Goal: Find specific page/section: Find specific page/section

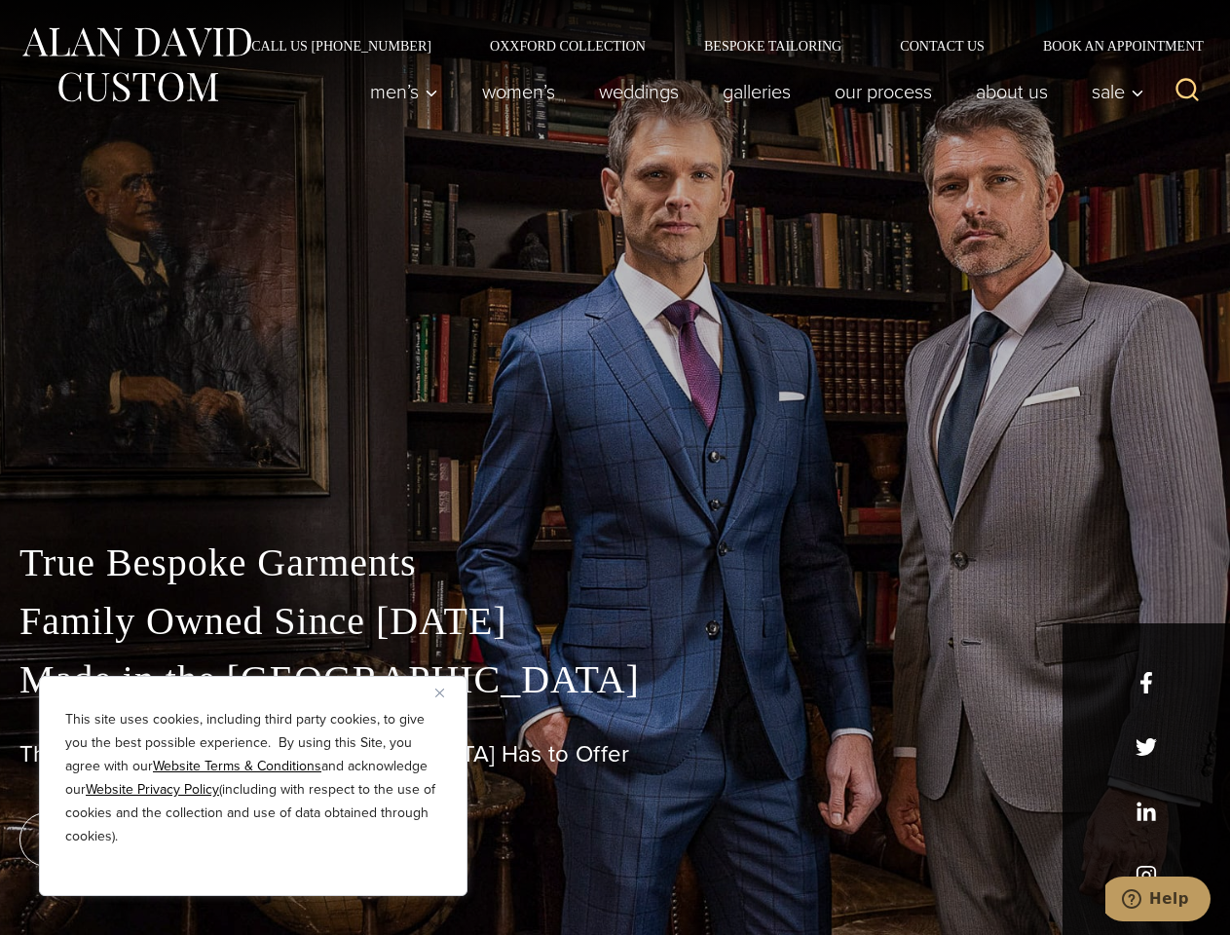
click at [615, 468] on div "True Bespoke Garments Family Owned Since [DATE] Made in [GEOGRAPHIC_DATA] The B…" at bounding box center [615, 685] width 1230 height 499
click at [447, 693] on button "Close" at bounding box center [446, 692] width 23 height 23
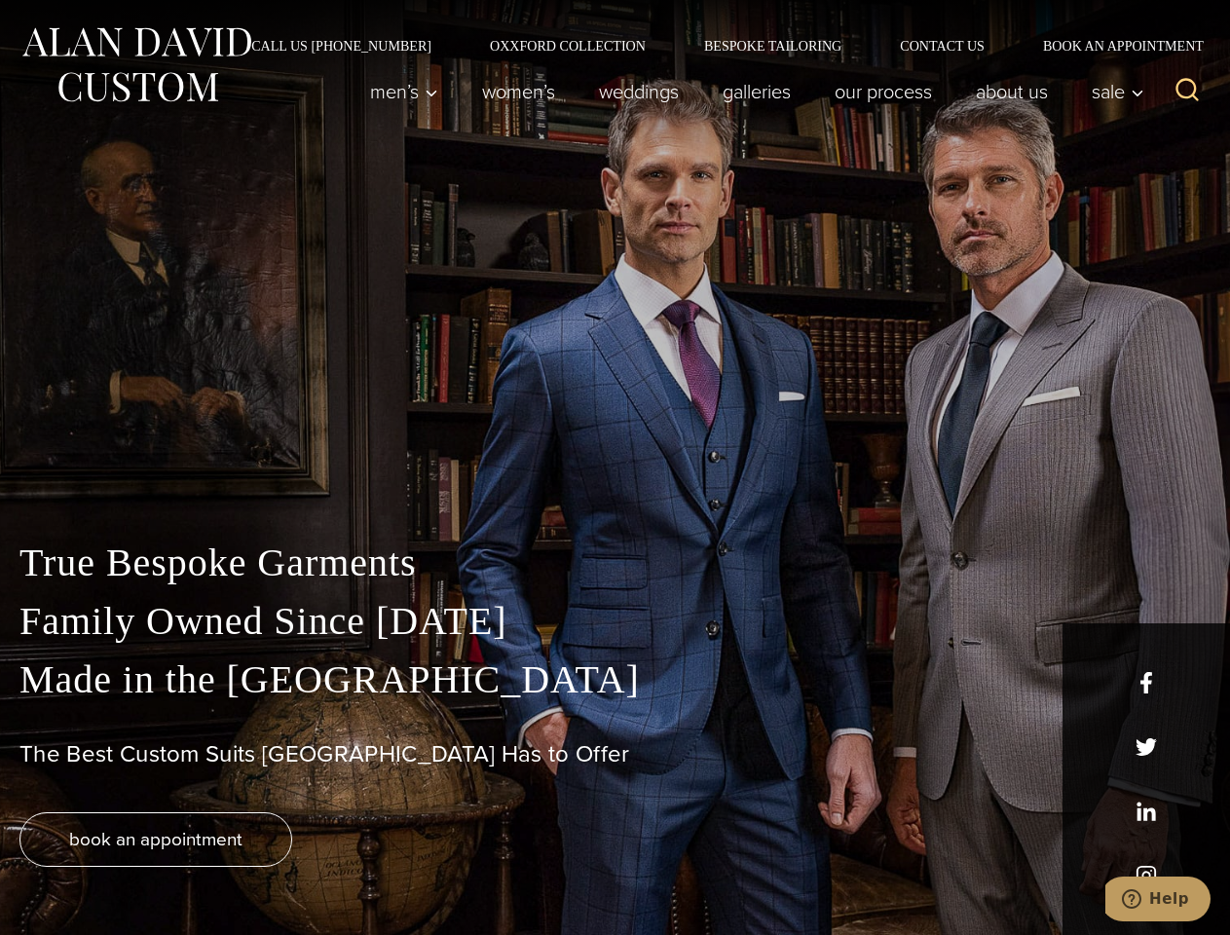
click at [253, 870] on div "True Bespoke Garments Family Owned Since [DATE] Made in [GEOGRAPHIC_DATA] The B…" at bounding box center [615, 734] width 1230 height 401
click at [1187, 92] on icon "Search" at bounding box center [1188, 90] width 28 height 28
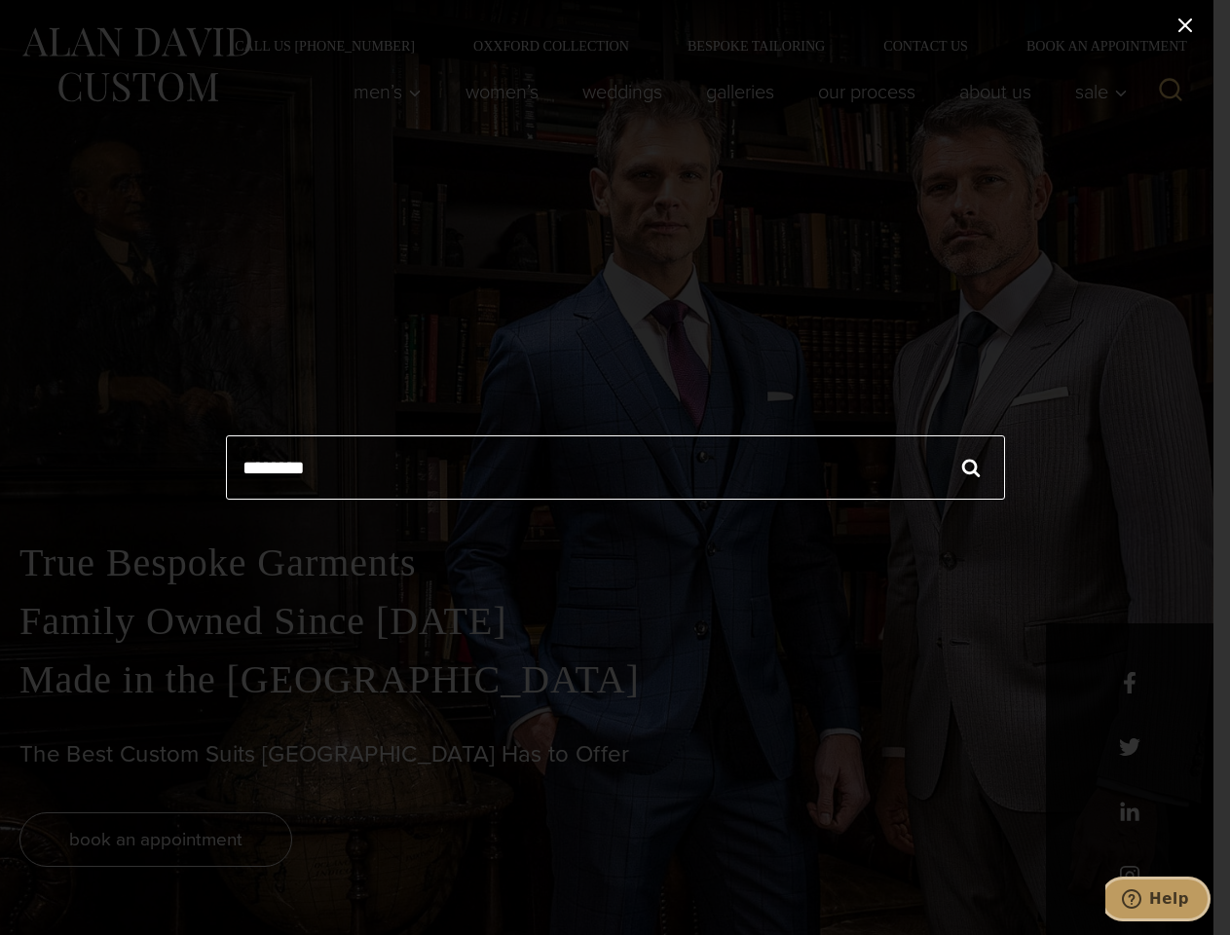
click at [1142, 899] on icon "Help" at bounding box center [1131, 898] width 19 height 19
